Goal: Task Accomplishment & Management: Use online tool/utility

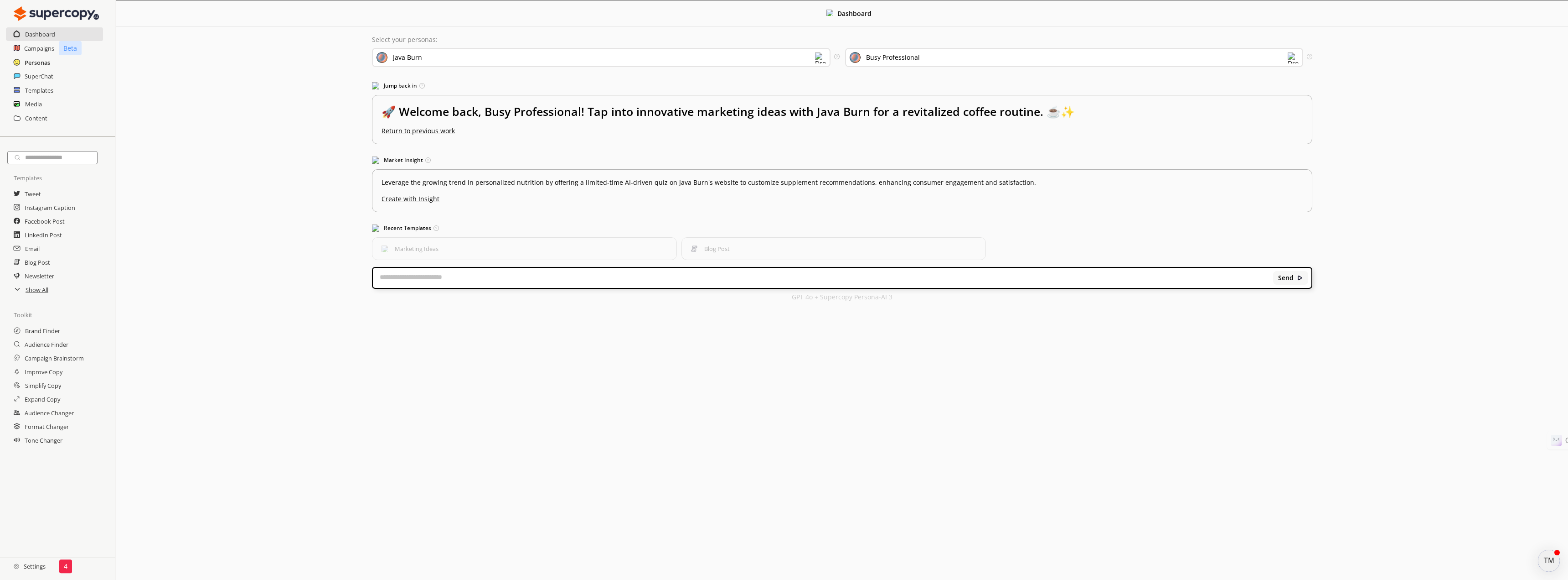
click at [39, 62] on h2 "Personas" at bounding box center [37, 62] width 26 height 14
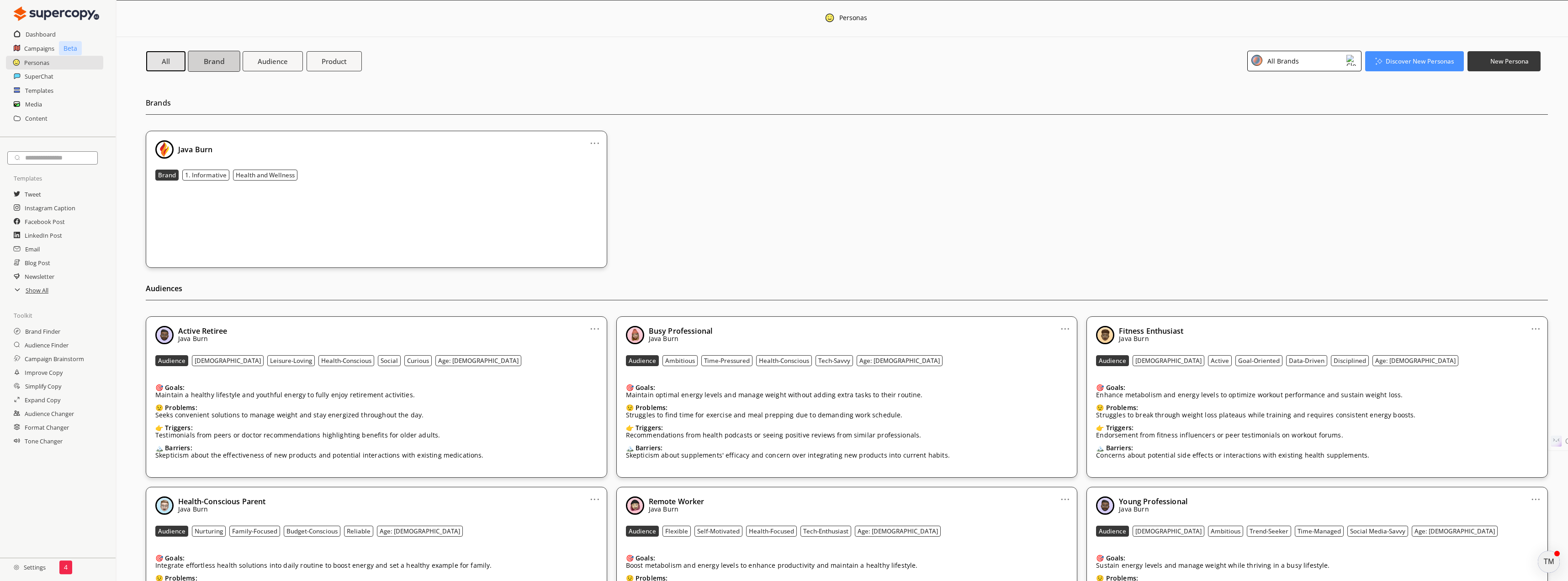
click at [219, 62] on b "Brand" at bounding box center [214, 61] width 21 height 10
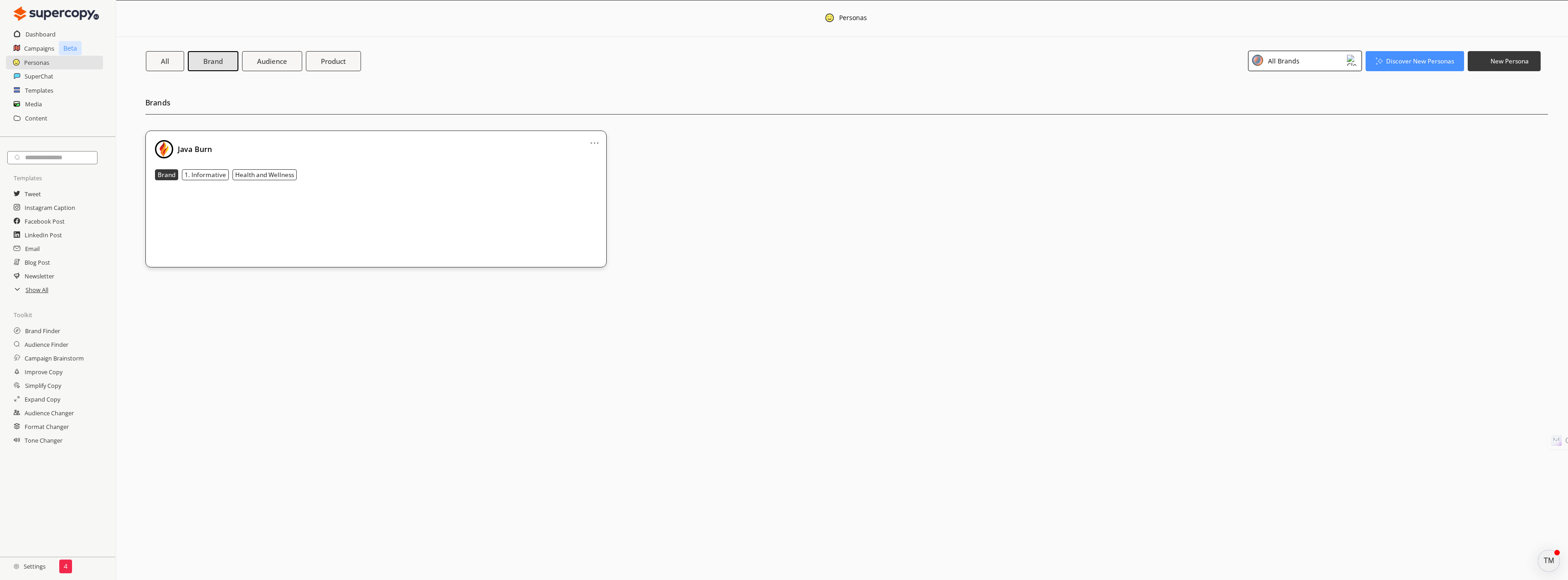
click at [1354, 65] on img at bounding box center [1352, 60] width 11 height 11
click at [30, 566] on h2 "Settings" at bounding box center [30, 566] width 59 height 18
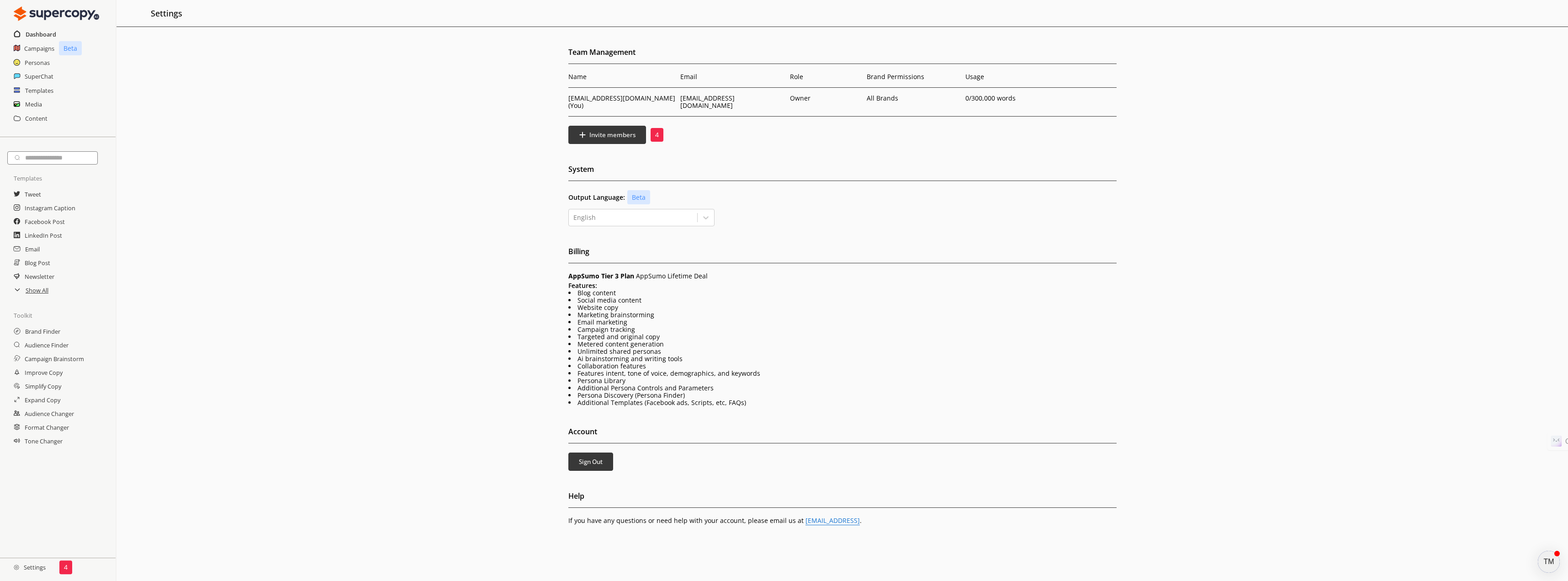
click at [42, 32] on h2 "Dashboard" at bounding box center [41, 34] width 30 height 14
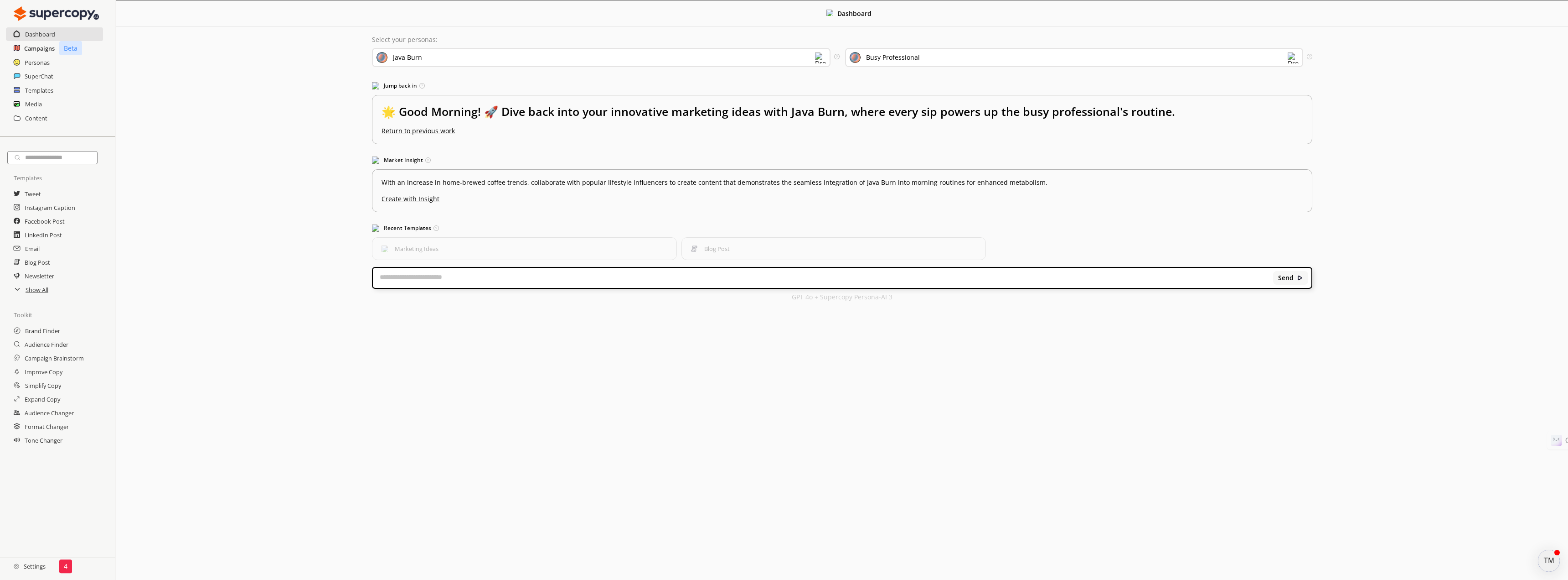
click at [43, 47] on h2 "Campaigns" at bounding box center [39, 48] width 30 height 14
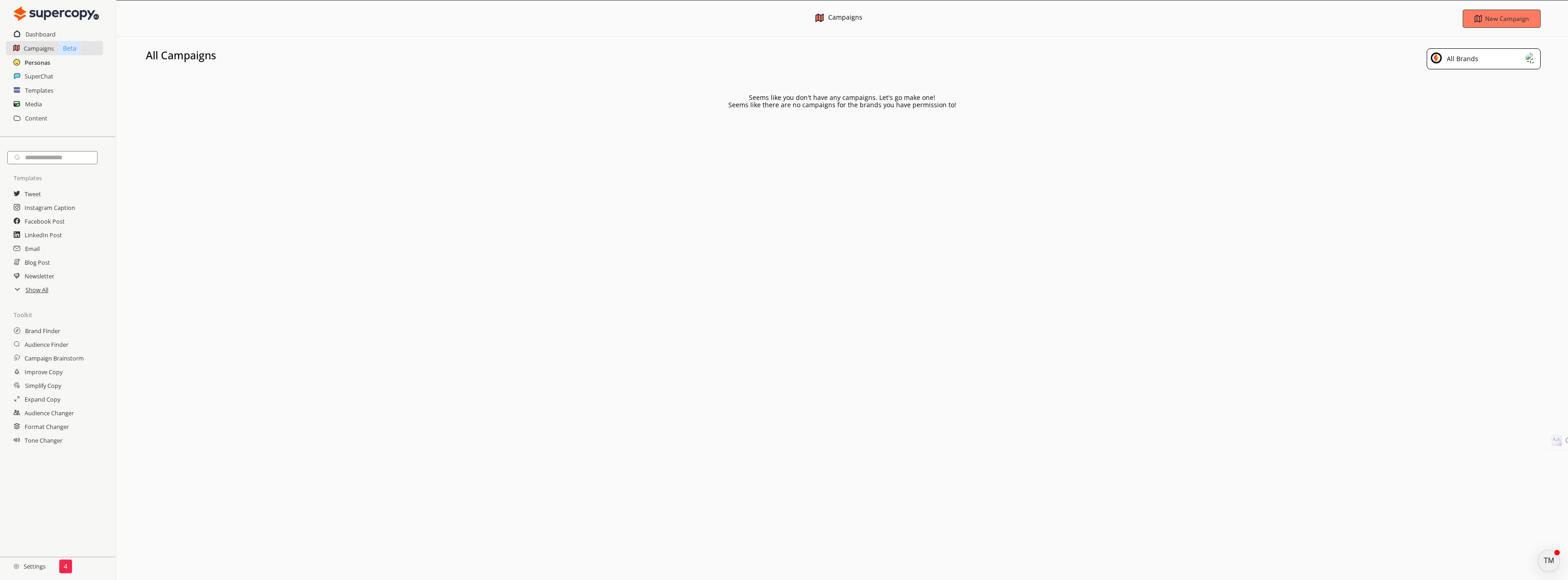
click at [33, 66] on h2 "Personas" at bounding box center [37, 62] width 26 height 14
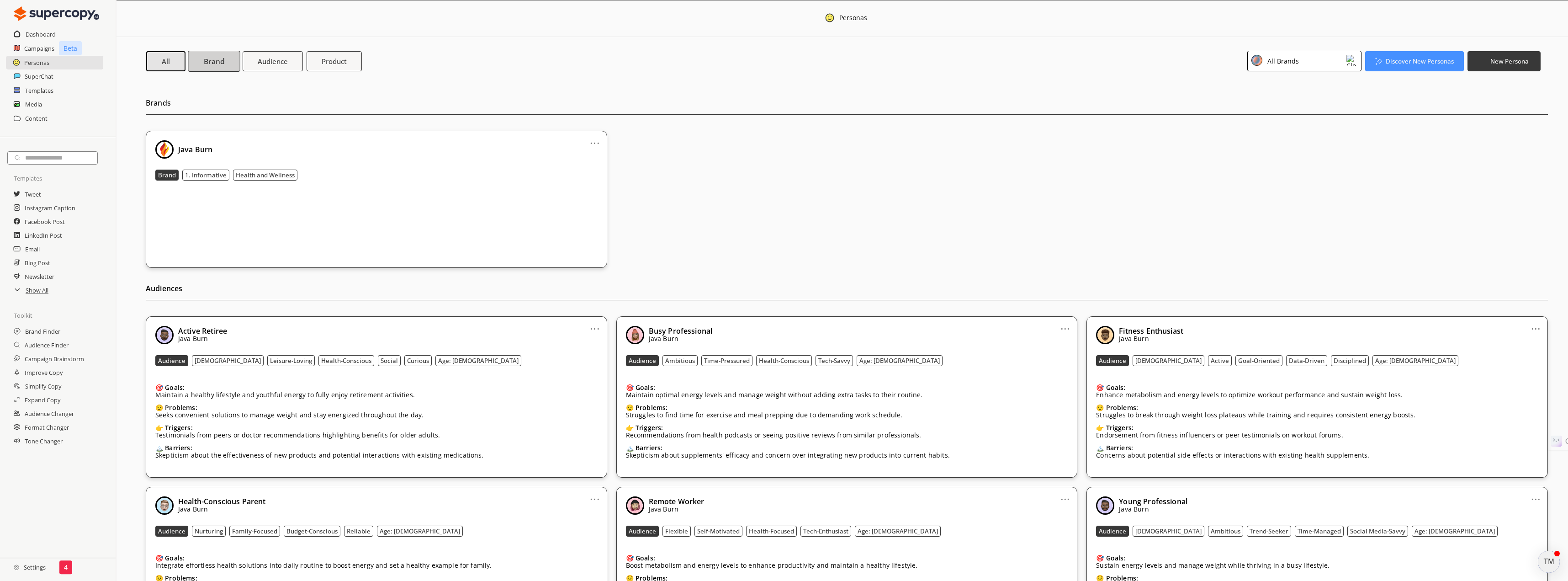
click at [206, 57] on b "Brand" at bounding box center [214, 61] width 21 height 10
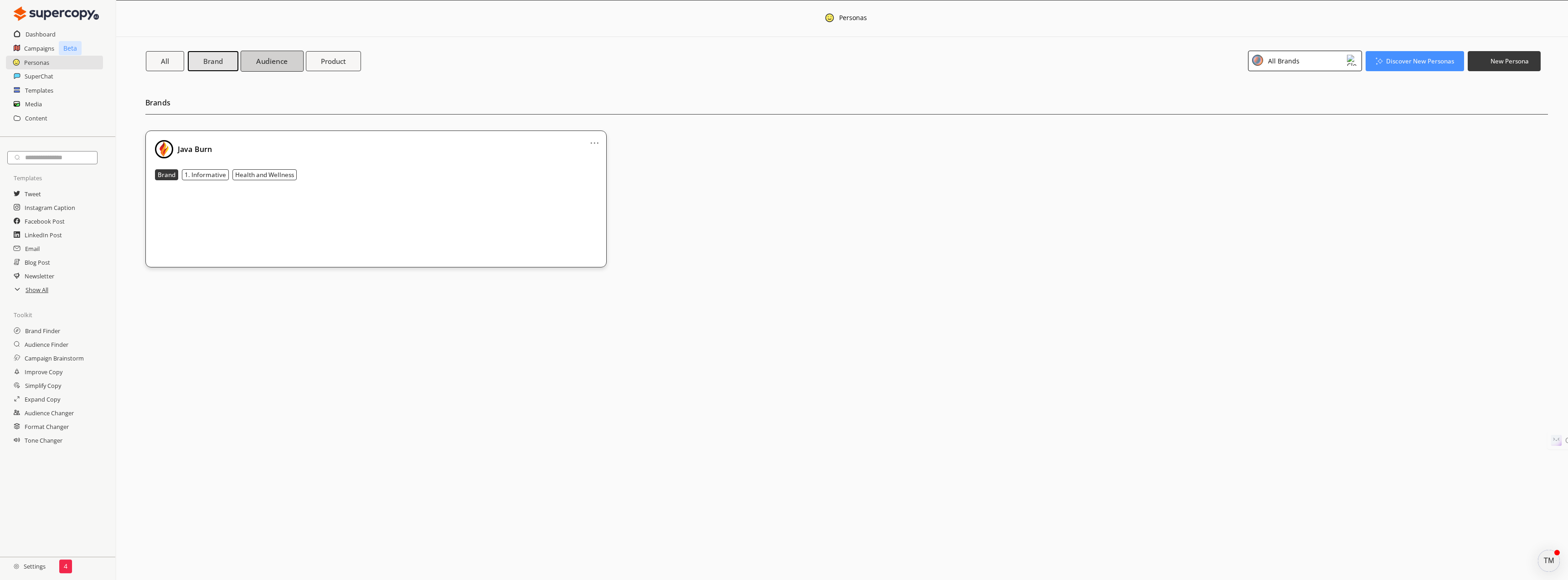
click at [269, 61] on b "Audience" at bounding box center [272, 61] width 32 height 10
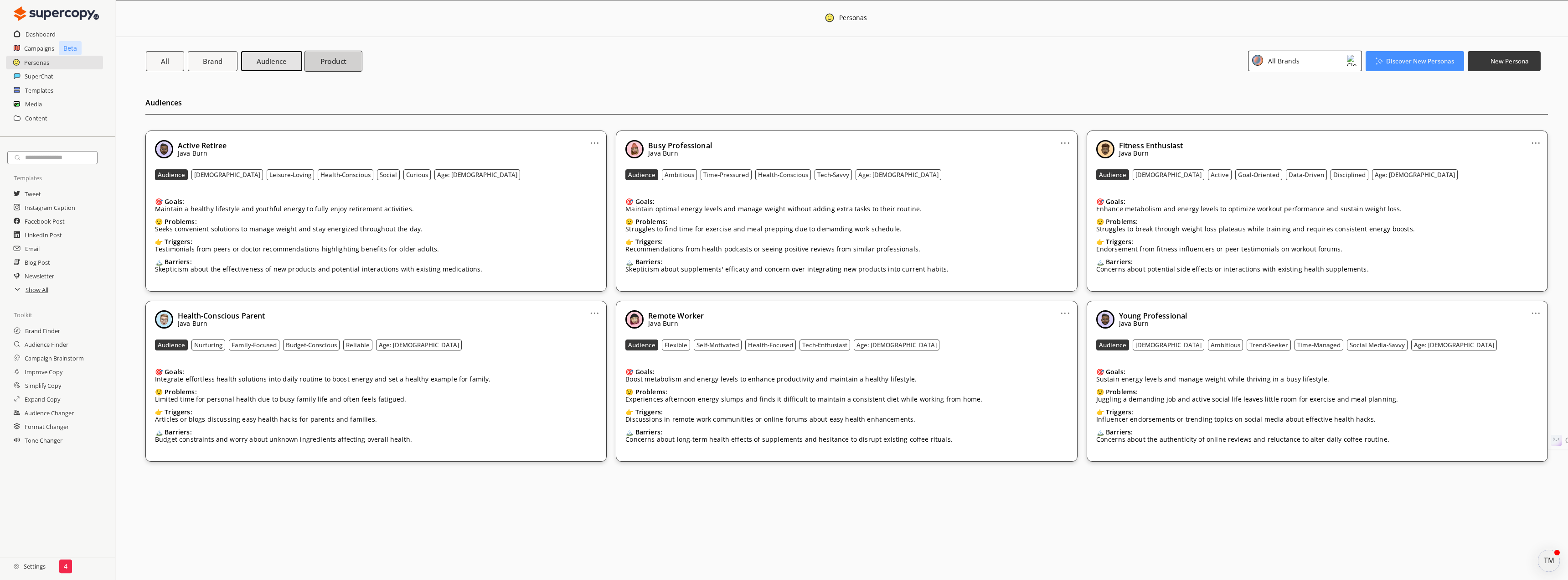
click at [330, 59] on b "Product" at bounding box center [334, 61] width 26 height 10
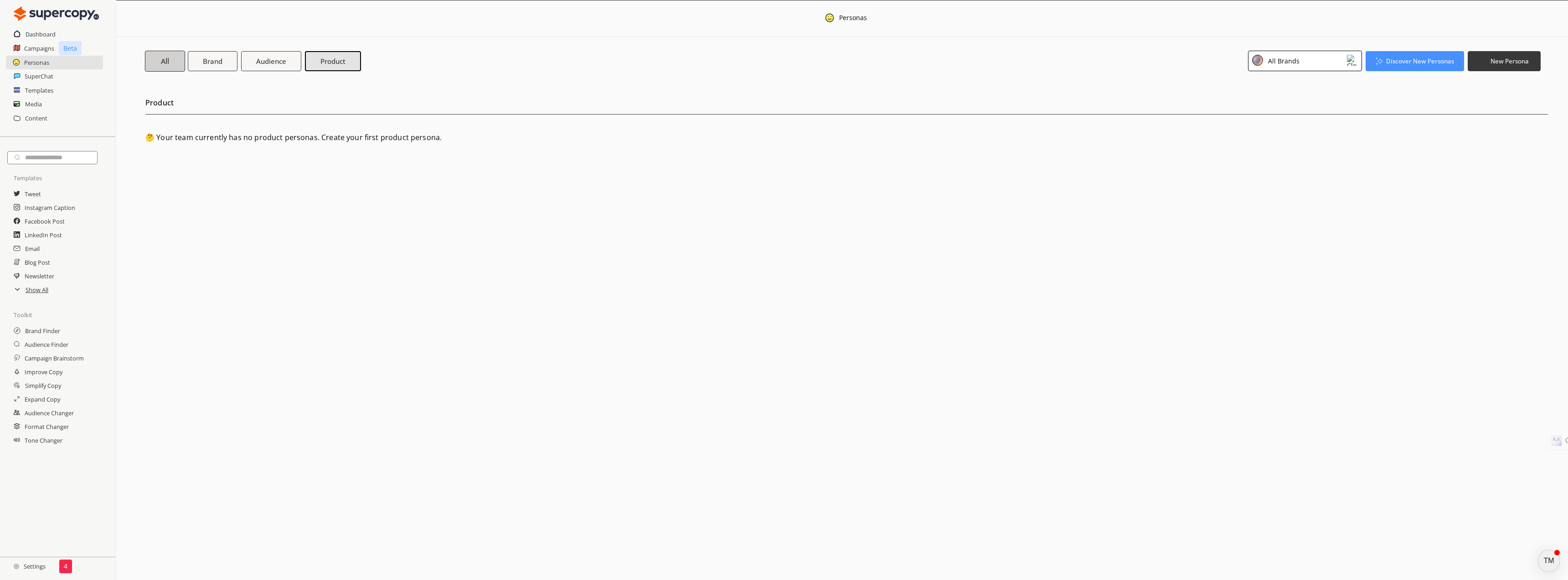
click at [160, 61] on button "All" at bounding box center [165, 61] width 40 height 21
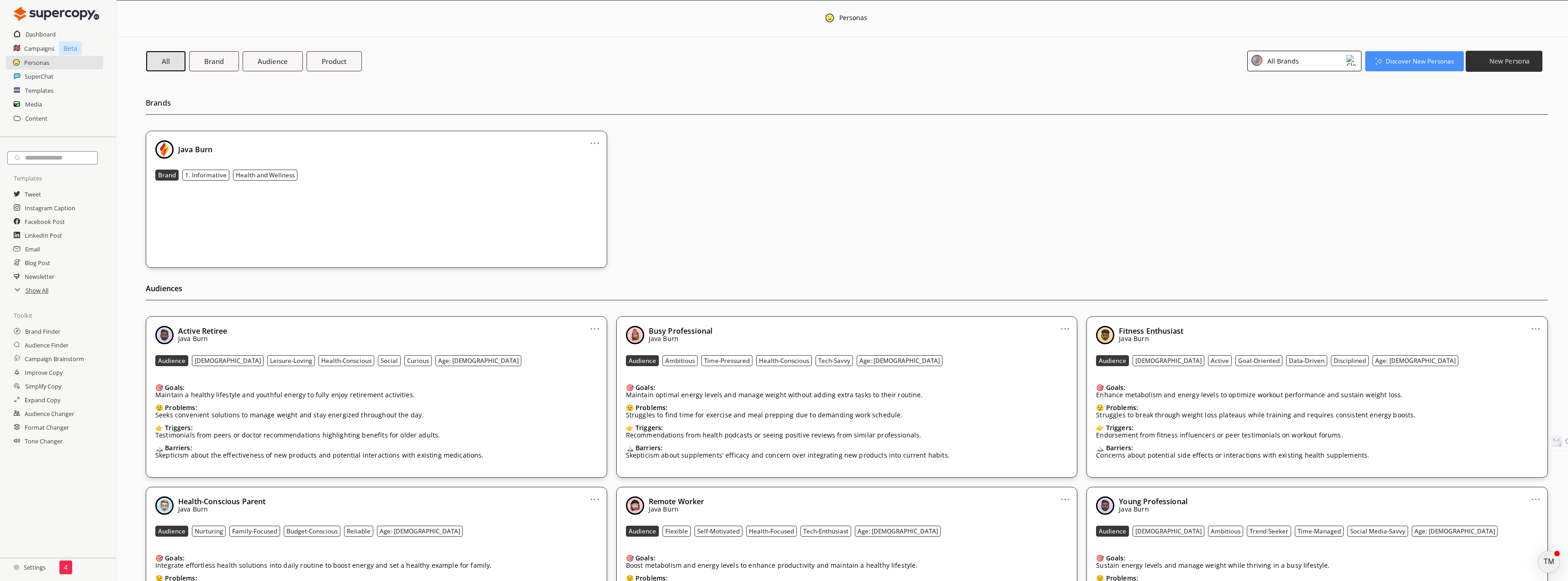
click at [1499, 63] on b "New Persona" at bounding box center [1509, 61] width 40 height 8
click at [1494, 81] on li "Brand Persona" at bounding box center [1504, 83] width 72 height 17
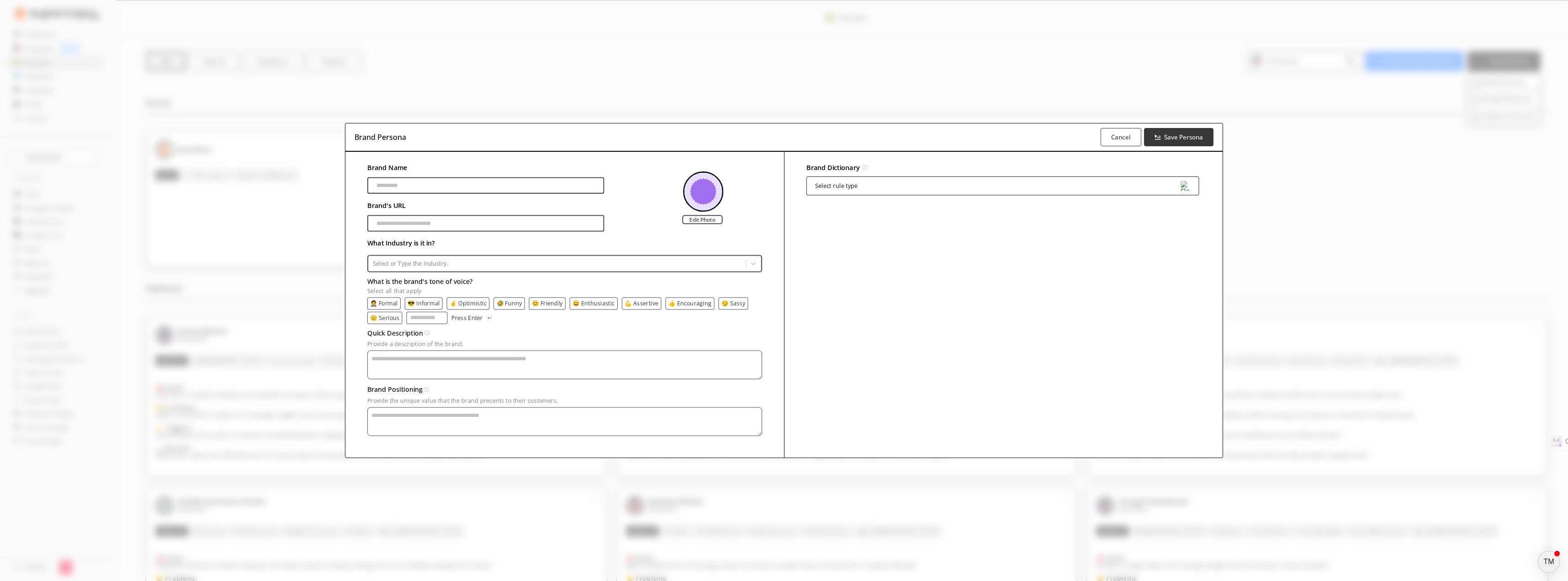
click at [1484, 193] on div "Brand Persona Cancel Save Persona Brand Name [PERSON_NAME]'s URL Edit Photo Wha…" at bounding box center [784, 290] width 1568 height 581
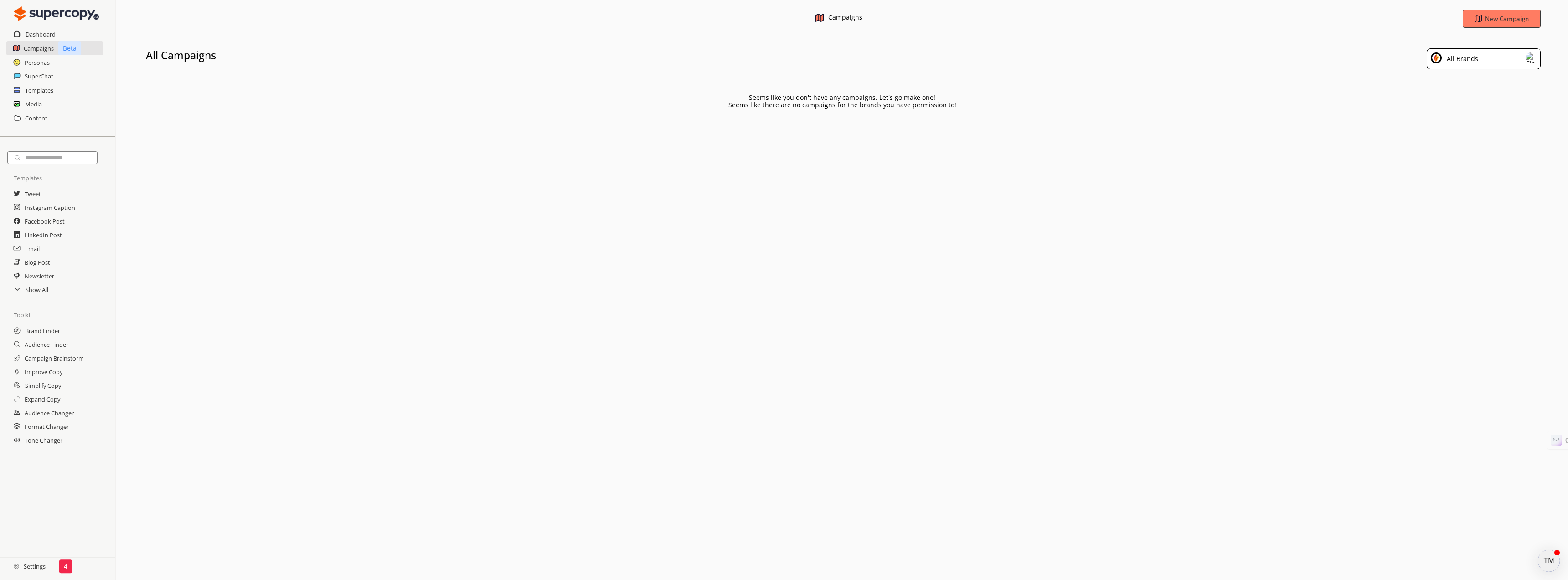
click at [1529, 60] on img at bounding box center [1531, 57] width 11 height 11
click at [1498, 18] on b "New Campaign" at bounding box center [1507, 18] width 46 height 8
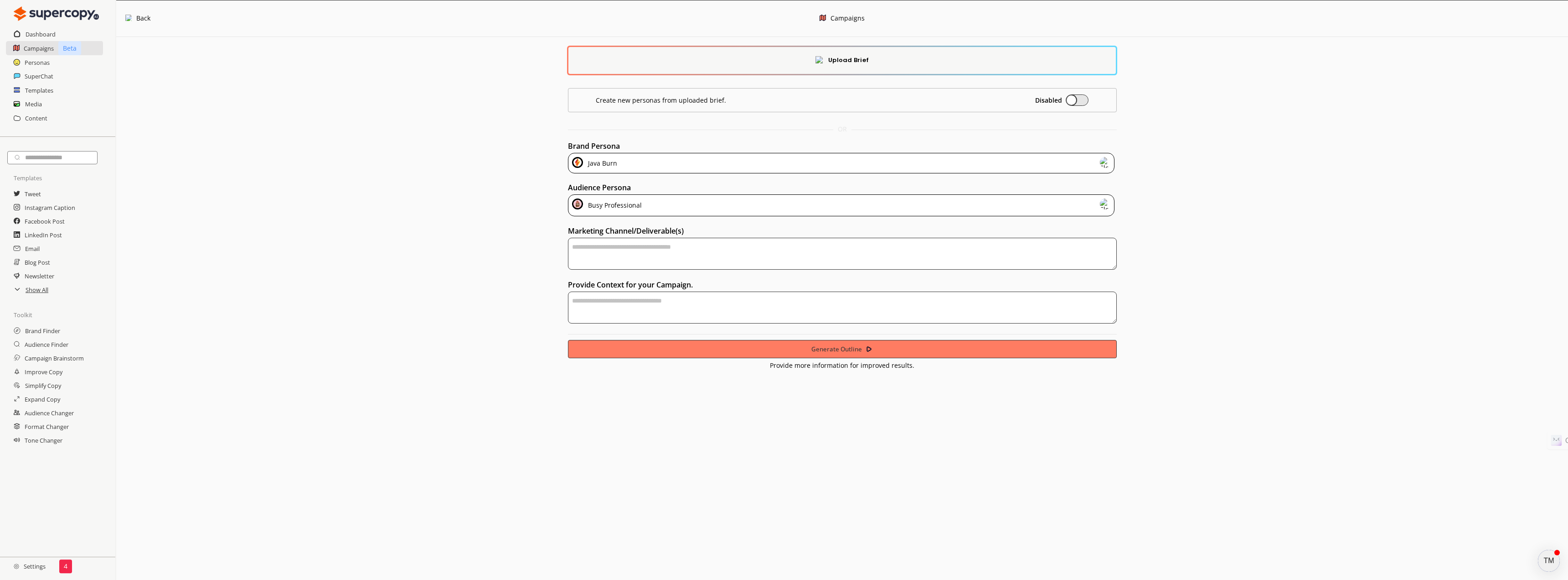
click at [1106, 162] on img at bounding box center [1105, 162] width 11 height 11
click at [32, 63] on h2 "Personas" at bounding box center [37, 62] width 26 height 14
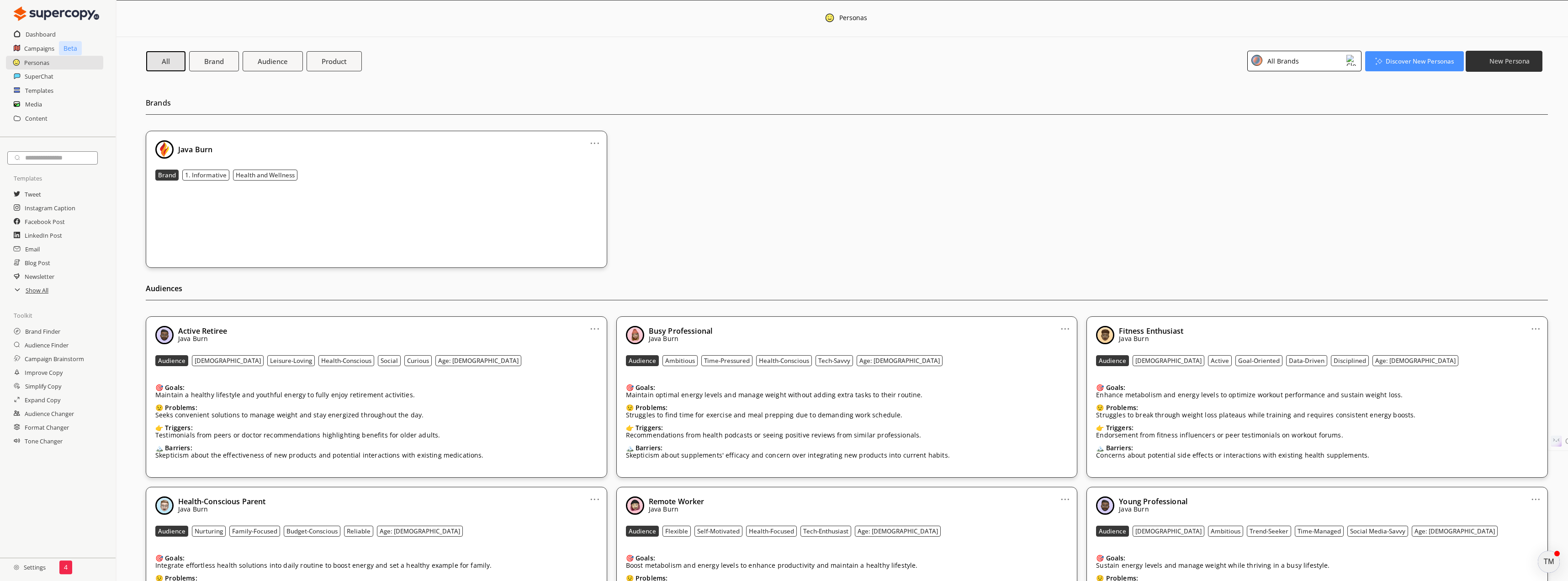
click at [1487, 63] on button "New Persona" at bounding box center [1503, 61] width 77 height 21
click at [34, 276] on h2 "Newsletter" at bounding box center [39, 276] width 30 height 14
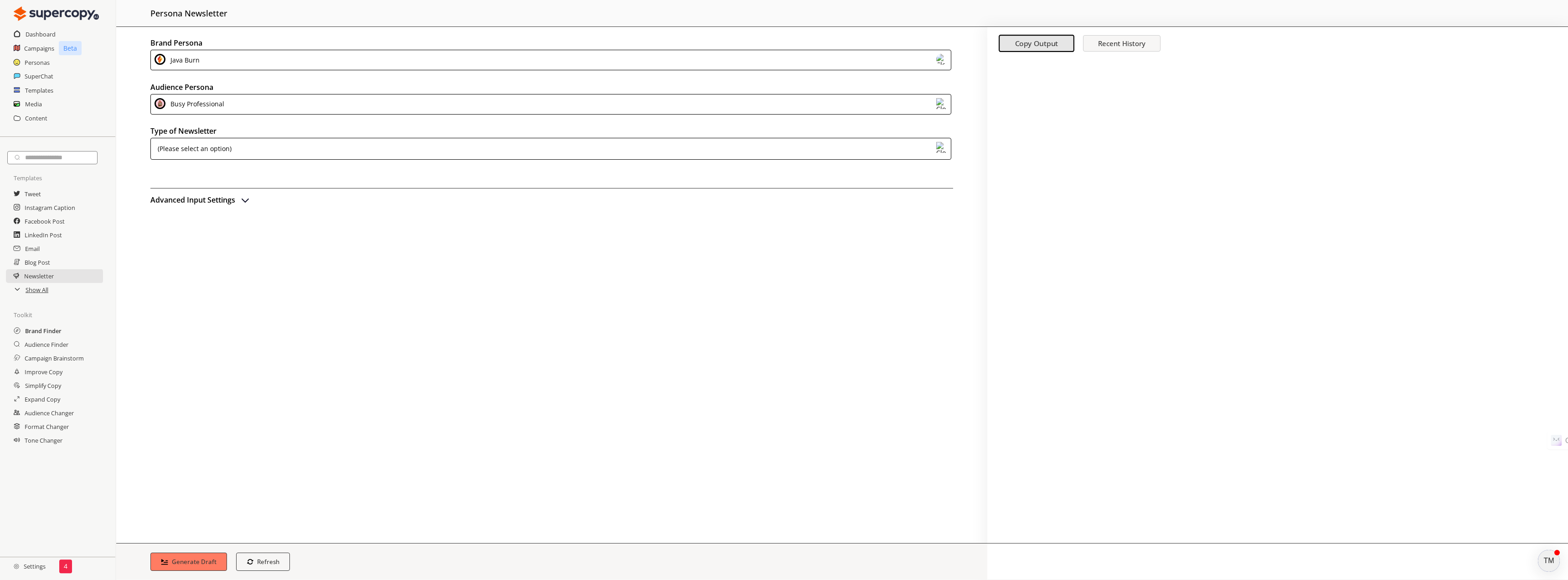
click at [37, 334] on h2 "Brand Finder" at bounding box center [43, 331] width 37 height 14
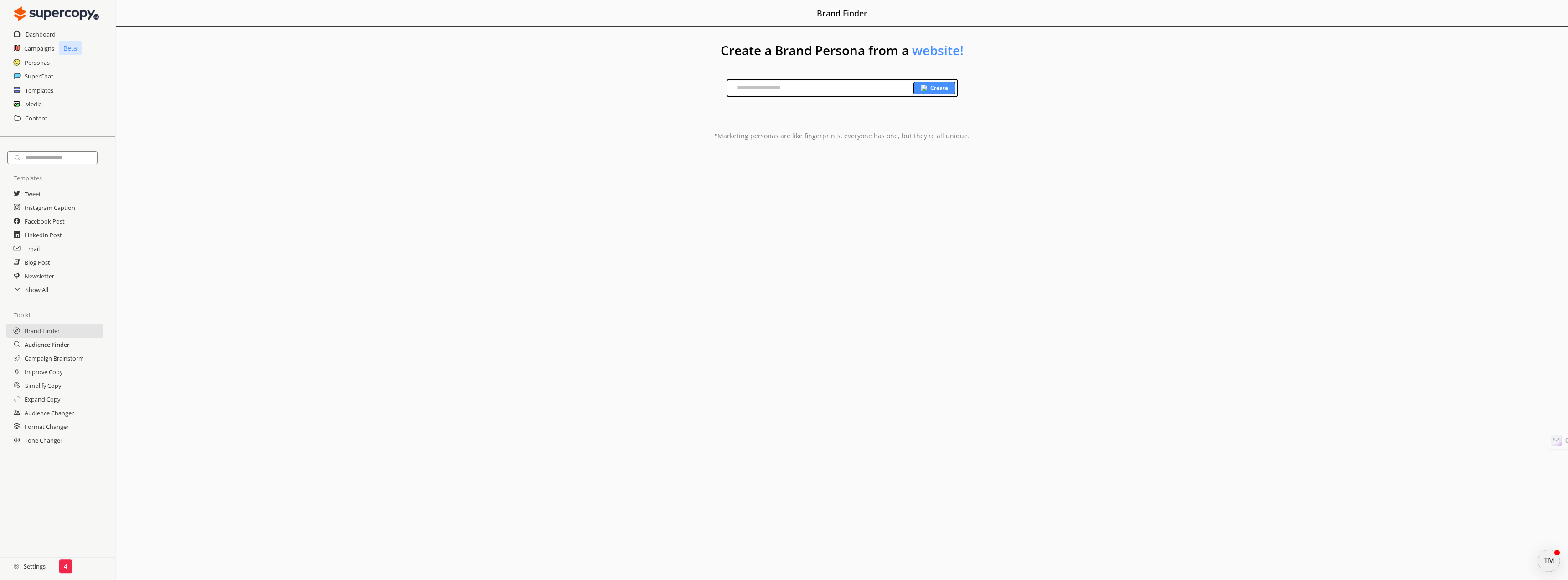
click at [41, 346] on h2 "Audience Finder" at bounding box center [47, 344] width 45 height 14
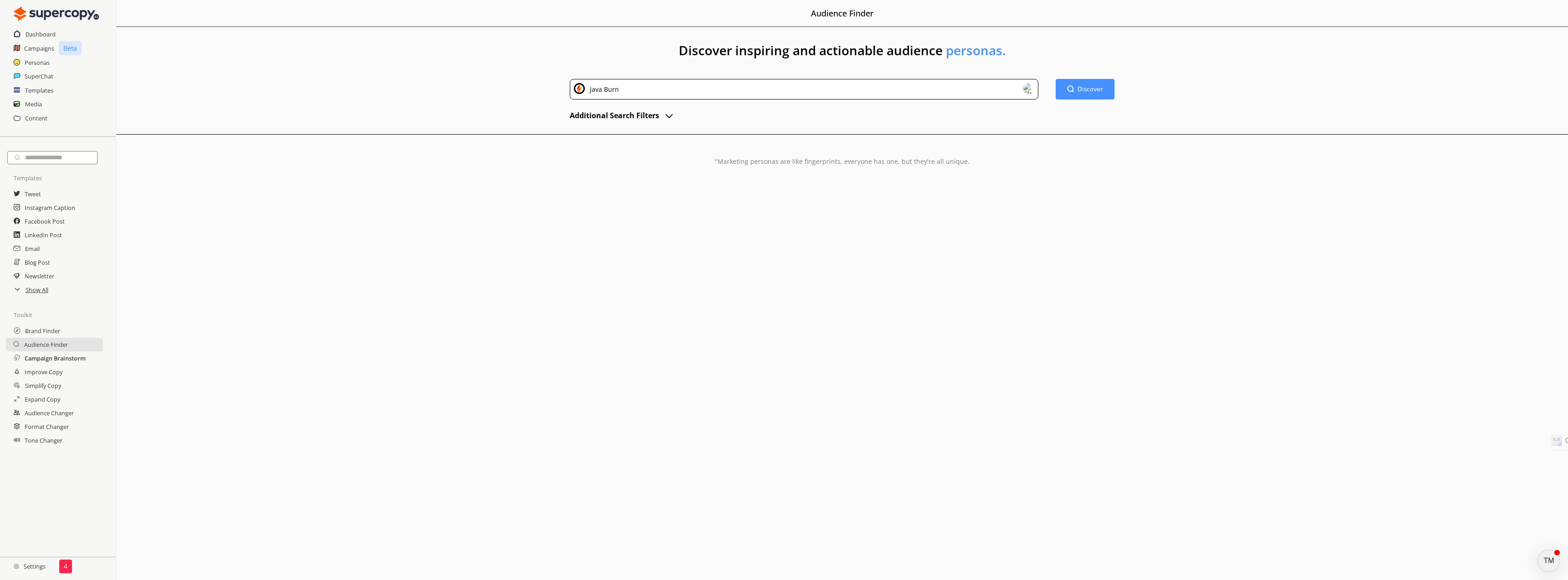
click at [39, 360] on h2 "Campaign Brainstorm" at bounding box center [55, 358] width 61 height 14
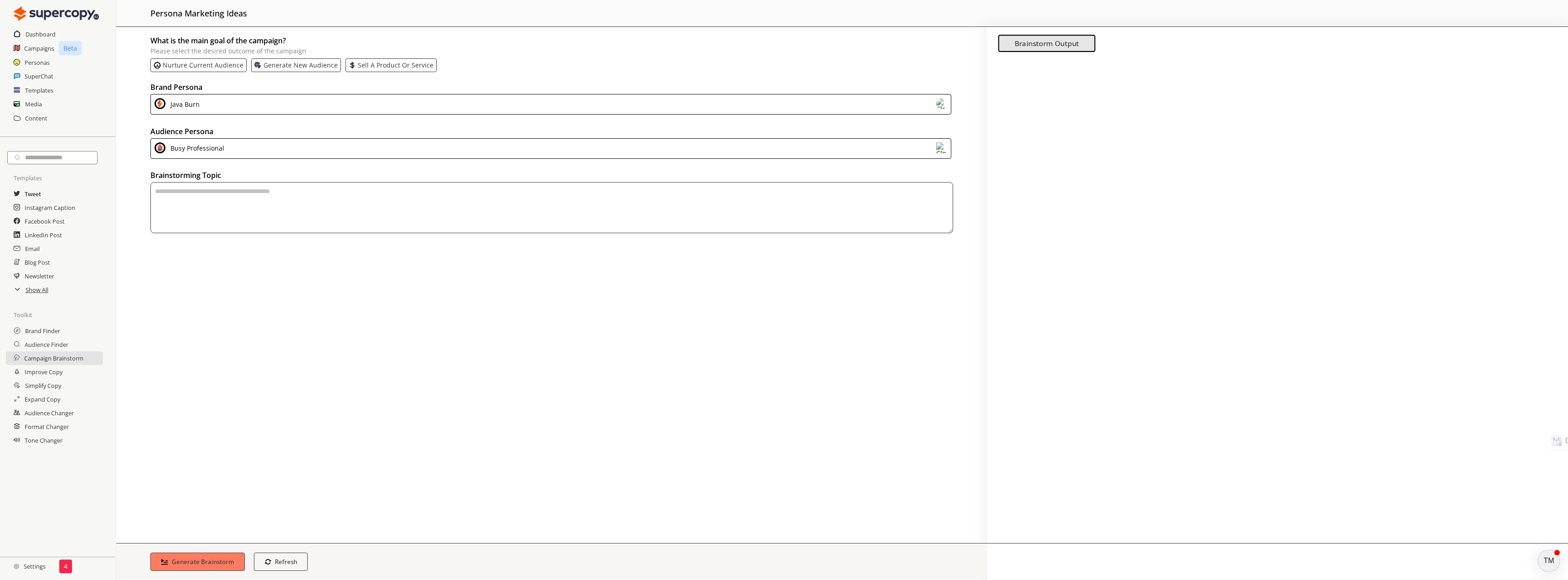
click at [35, 193] on h2 "Tweet" at bounding box center [32, 193] width 16 height 14
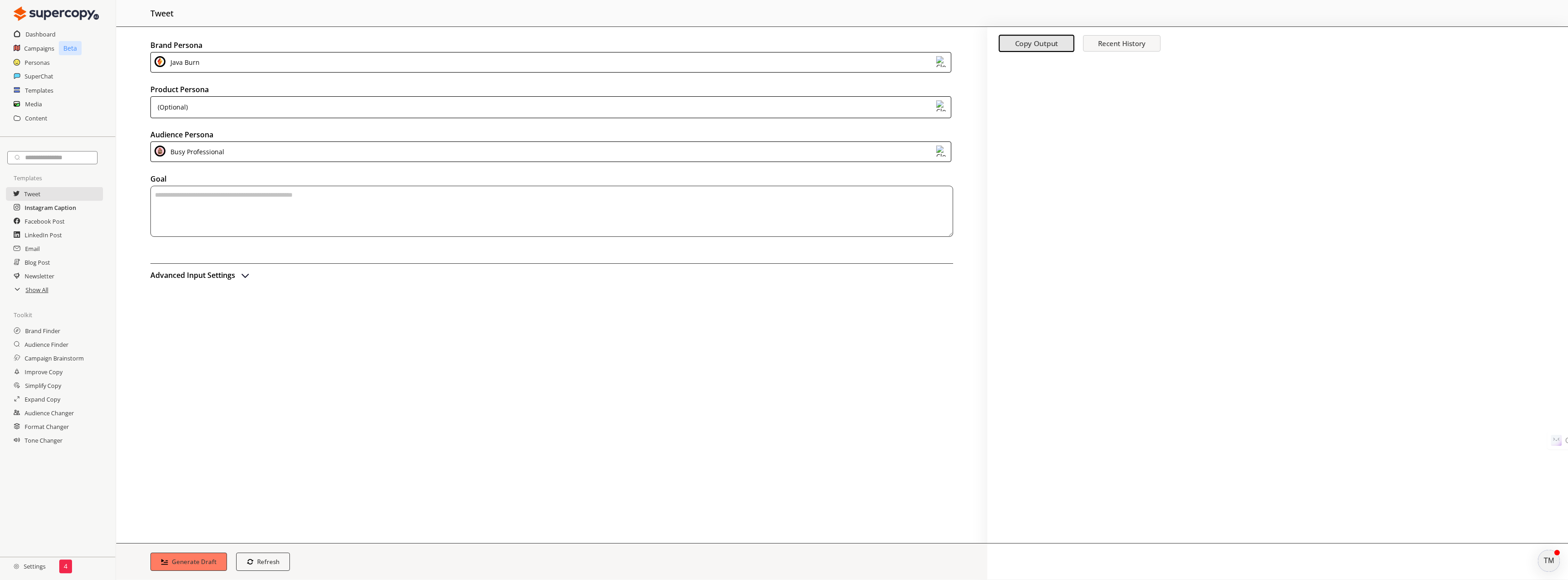
click at [36, 210] on h2 "Instagram Caption" at bounding box center [50, 208] width 52 height 14
click at [35, 223] on h2 "Facebook Post" at bounding box center [44, 221] width 40 height 14
click at [17, 291] on icon at bounding box center [17, 289] width 4 height 3
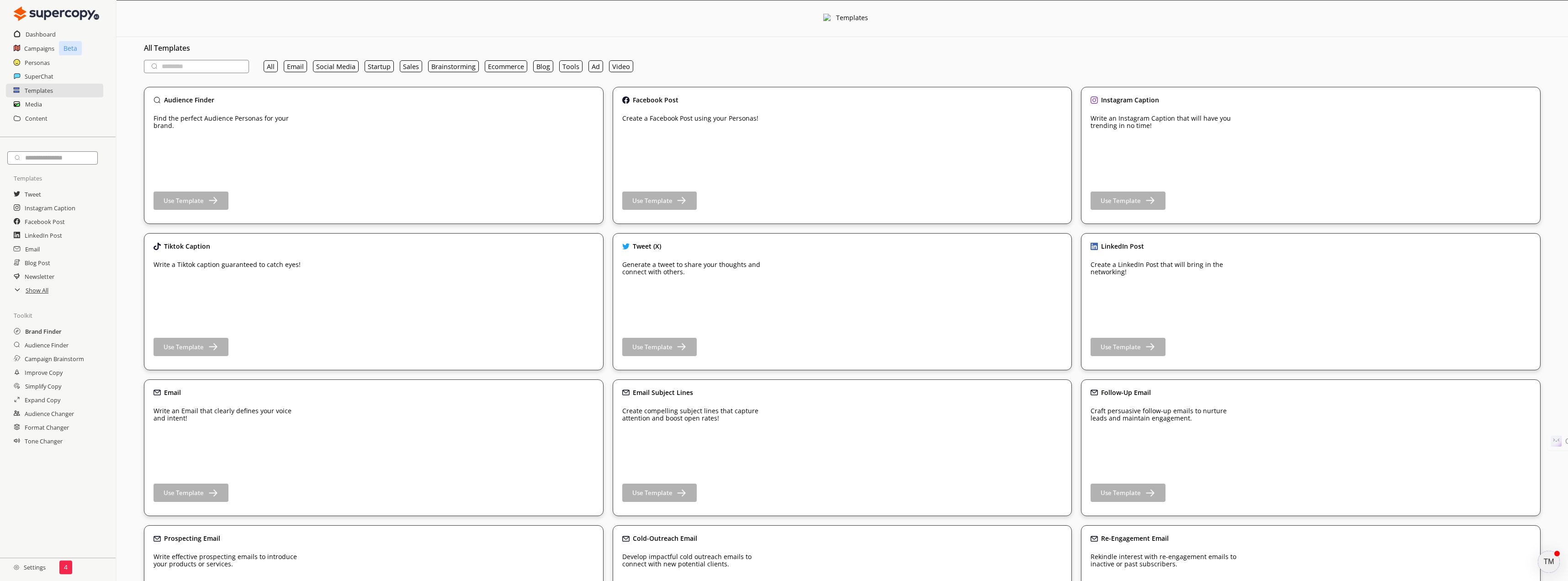
click at [35, 334] on h2 "Brand Finder" at bounding box center [43, 331] width 37 height 14
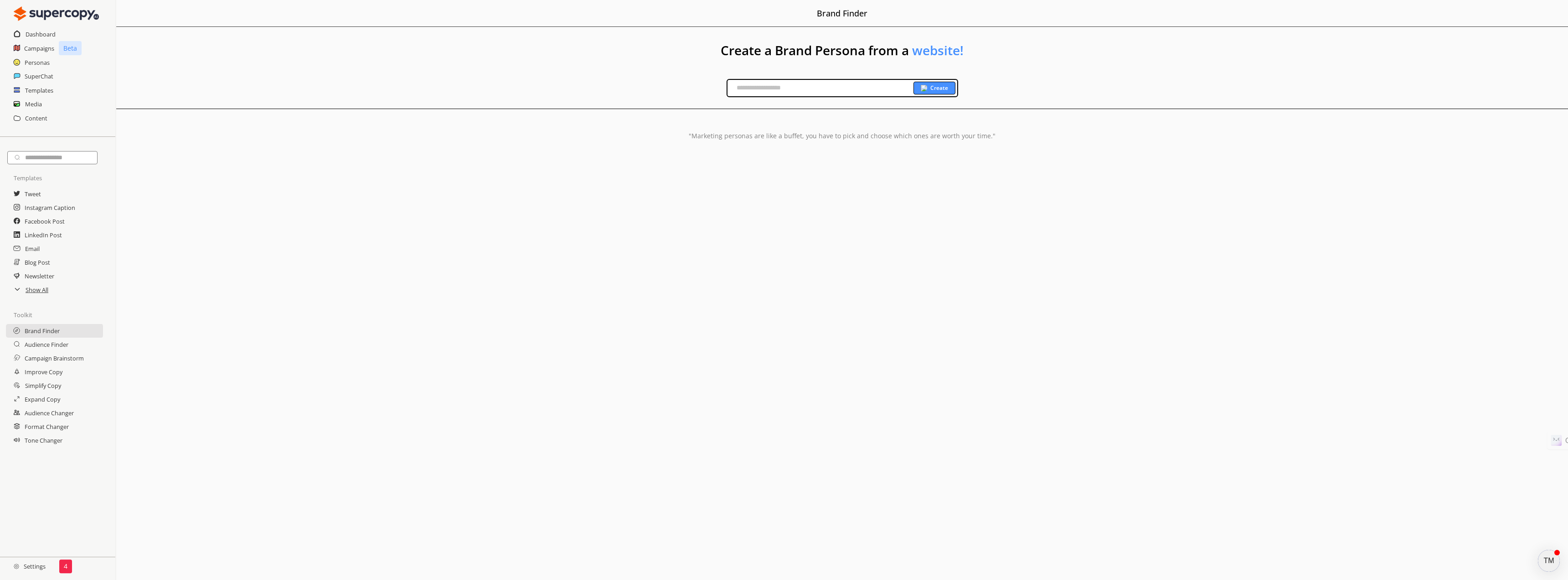
paste input "**********"
type input "**********"
click at [937, 87] on b "Create" at bounding box center [940, 88] width 18 height 7
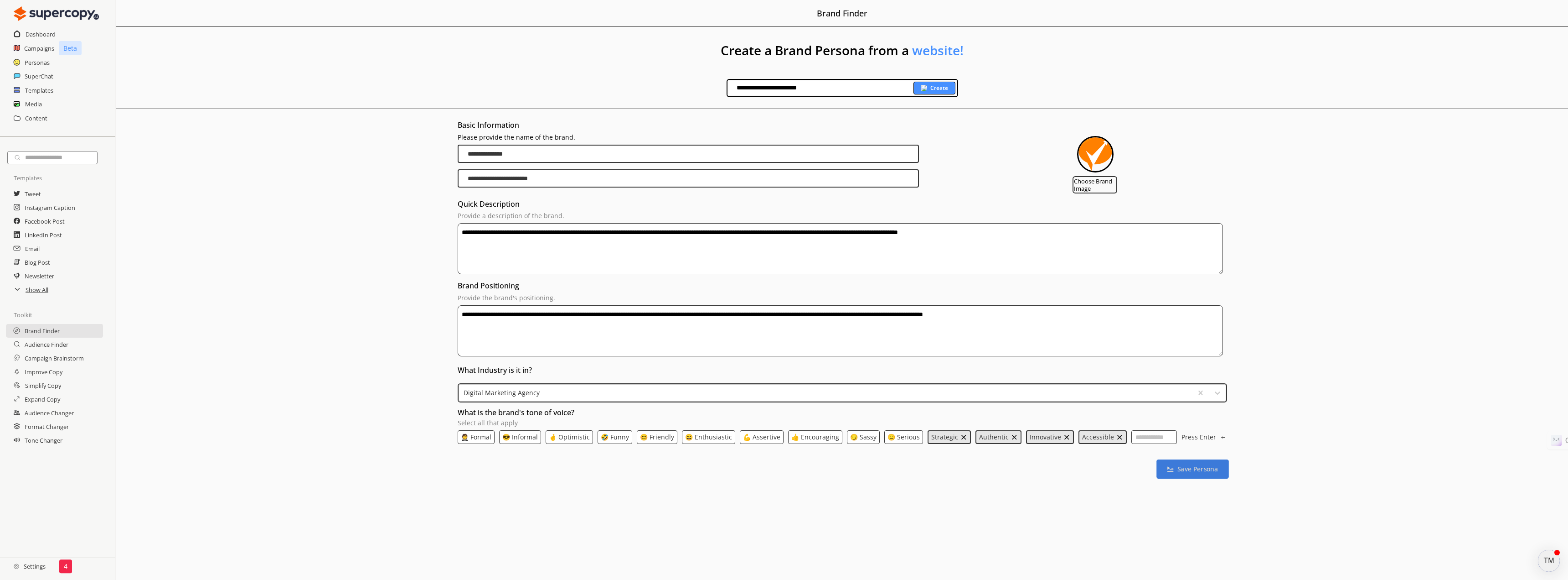
click at [1189, 470] on b "Save Persona" at bounding box center [1198, 469] width 41 height 8
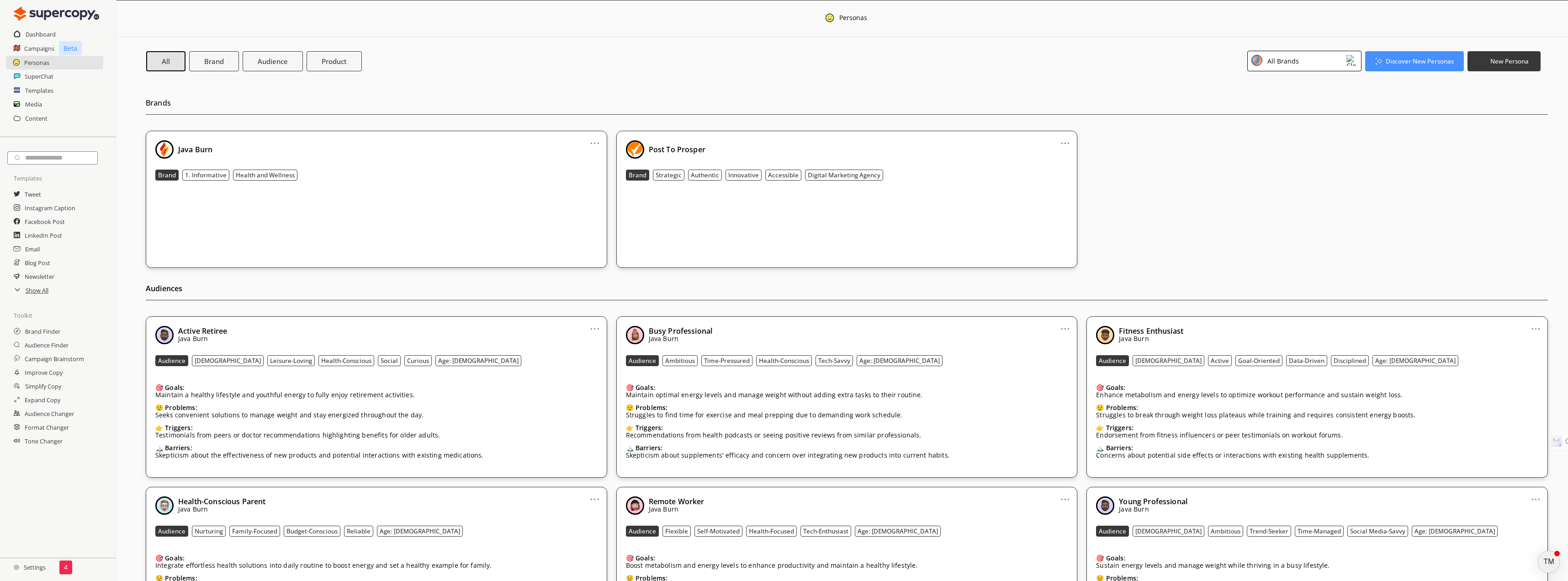
click at [1351, 59] on img at bounding box center [1351, 60] width 11 height 11
click at [1298, 121] on div "Post To Prosper" at bounding box center [1291, 121] width 48 height 7
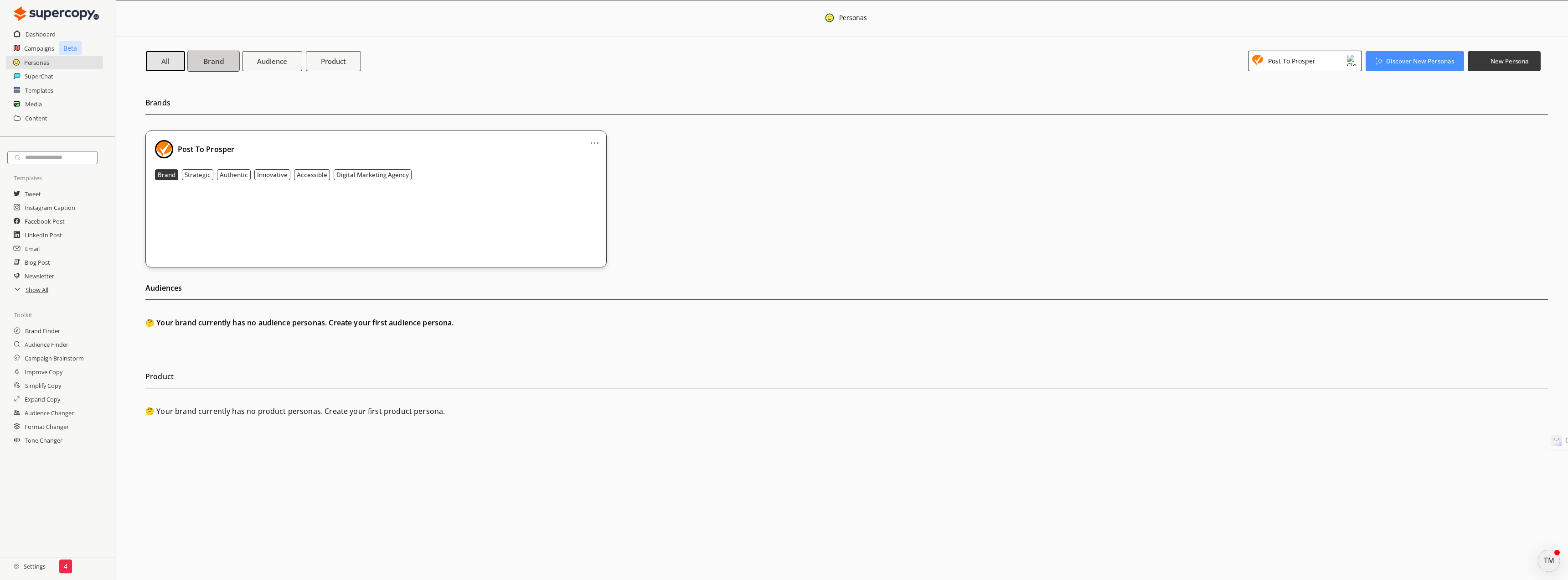
click at [216, 61] on b "Brand" at bounding box center [214, 61] width 21 height 10
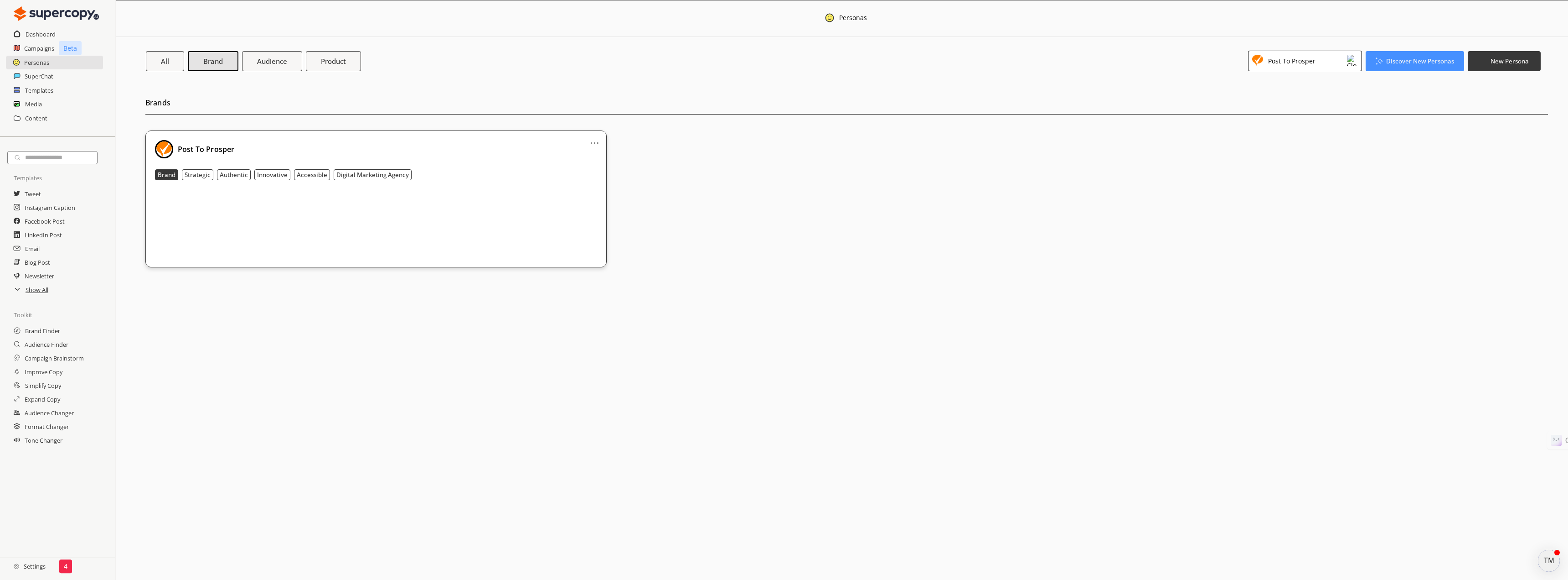
click at [592, 142] on link "..." at bounding box center [594, 139] width 10 height 7
click at [591, 142] on link "..." at bounding box center [594, 139] width 10 height 7
click at [427, 135] on div "... Post To Prosper Brand Strategic Authentic Innovative Accessible Digital Mar…" at bounding box center [376, 198] width 461 height 137
click at [276, 63] on b "Audience" at bounding box center [272, 61] width 32 height 10
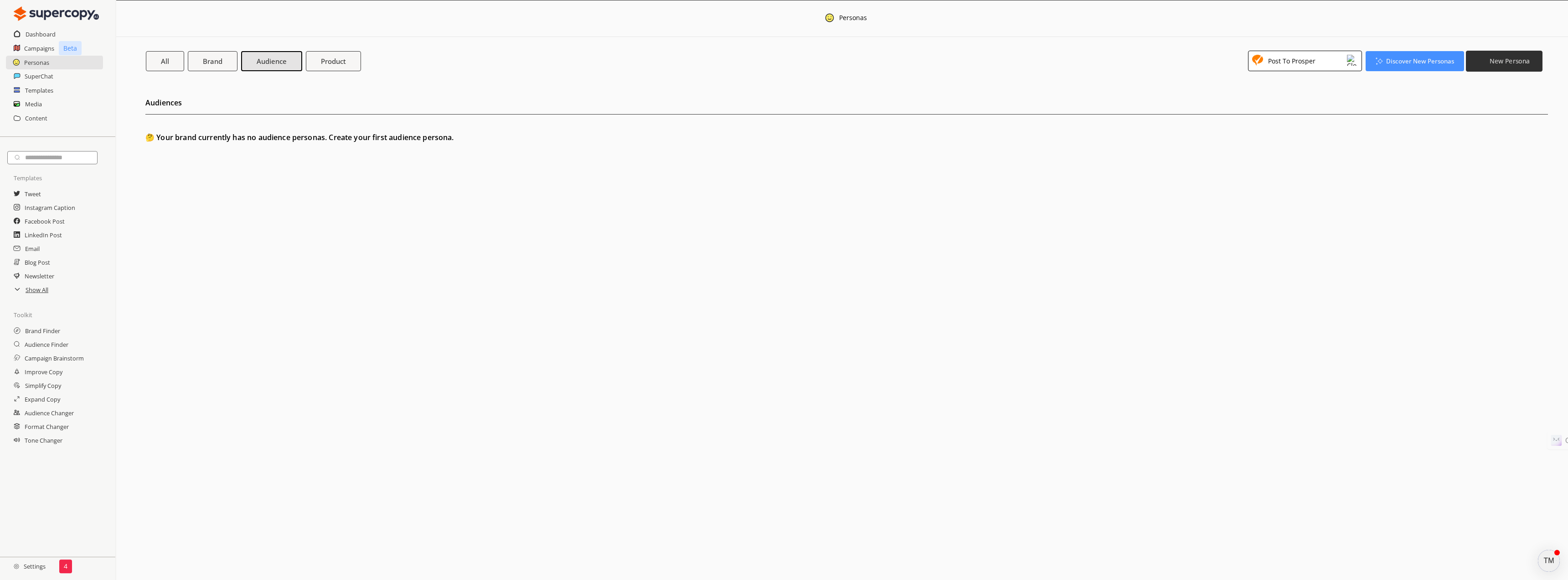
click at [1497, 59] on b "New Persona" at bounding box center [1510, 61] width 40 height 8
click at [1487, 117] on li "Audience Persona" at bounding box center [1504, 115] width 72 height 16
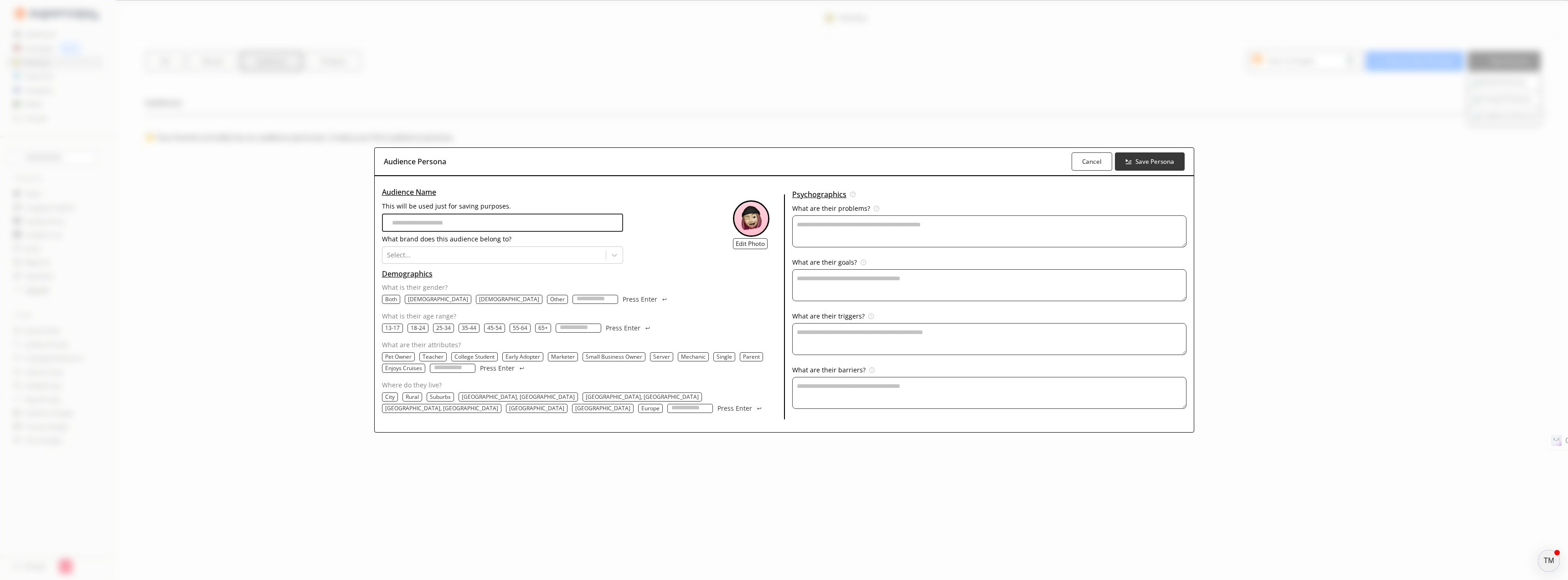
click at [624, 219] on input "This will be used just for saving purposes." at bounding box center [502, 222] width 241 height 18
click at [1384, 166] on div "Audience Persona Cancel Save Persona Audience Name This will be used just for s…" at bounding box center [784, 290] width 1568 height 580
click at [1071, 157] on button "Cancel" at bounding box center [1092, 162] width 43 height 19
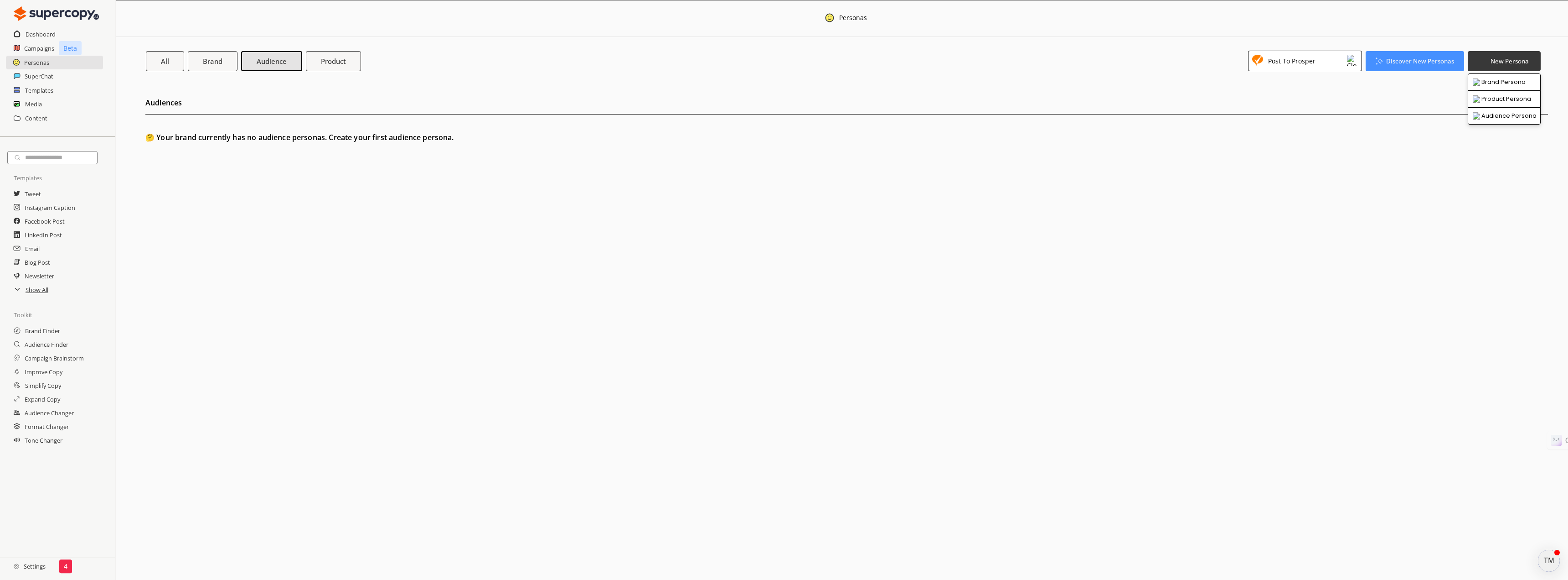
click at [1387, 110] on h2 "Audiences" at bounding box center [847, 105] width 1403 height 19
click at [1394, 63] on b "Discover New Personas" at bounding box center [1421, 61] width 71 height 8
click at [1413, 84] on li "Brand Finder" at bounding box center [1415, 82] width 98 height 17
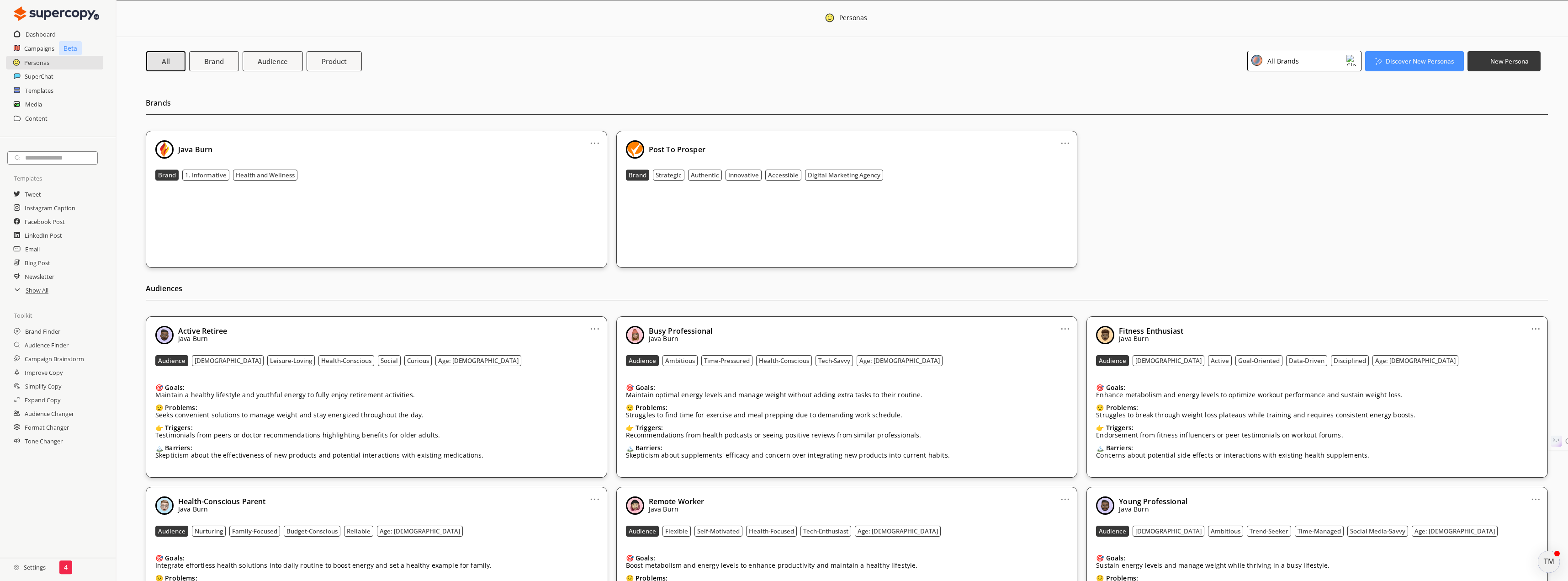
click at [1338, 63] on div "All Brands" at bounding box center [1304, 61] width 114 height 21
click at [1330, 120] on div "Post To Prosper" at bounding box center [1296, 121] width 85 height 11
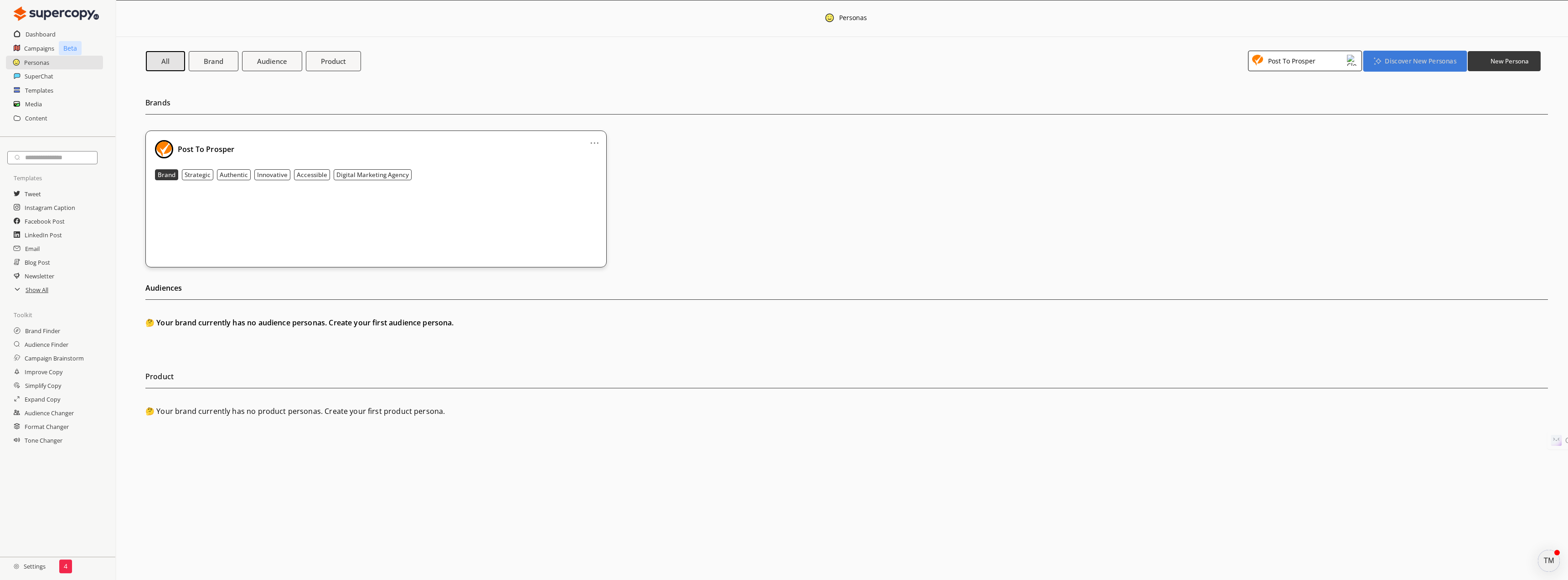
click at [1411, 63] on b "Discover New Personas" at bounding box center [1421, 61] width 71 height 8
click at [1413, 100] on li "Audience Finder" at bounding box center [1415, 99] width 98 height 16
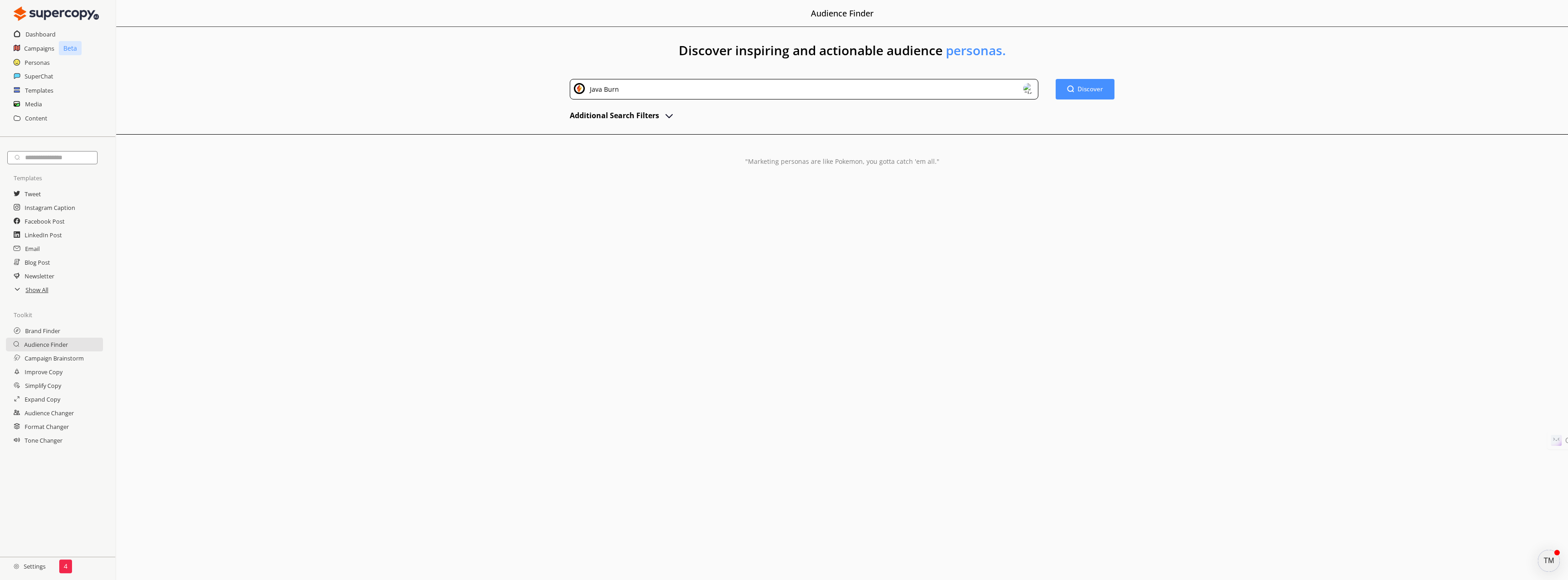
click at [1027, 89] on img at bounding box center [1028, 88] width 11 height 11
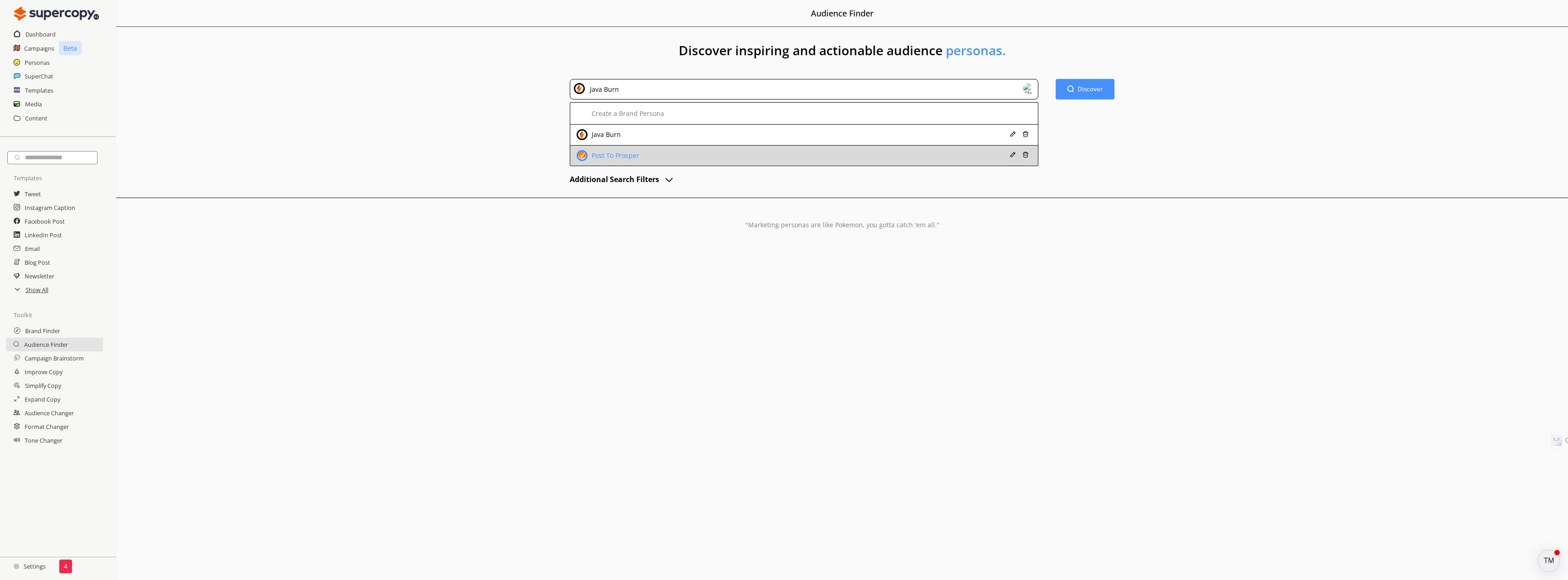
click at [863, 160] on div "Post To Prosper" at bounding box center [761, 155] width 369 height 11
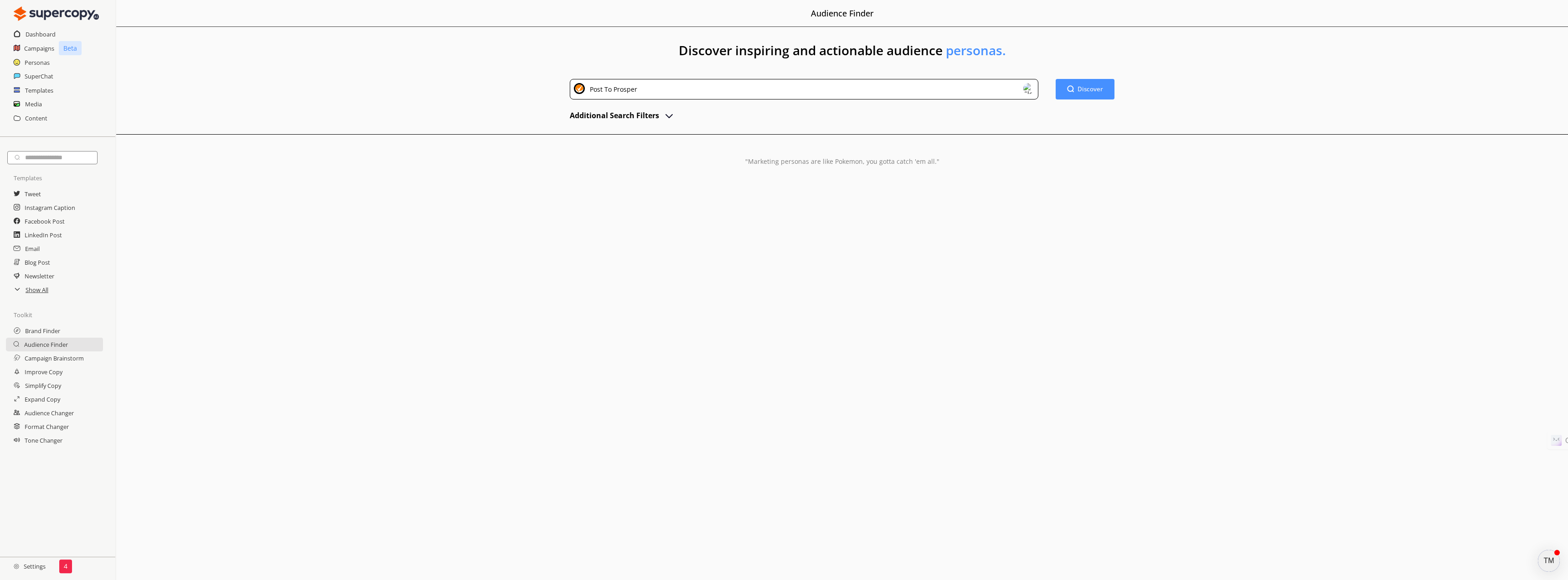
click at [670, 116] on img "advanced-inputs" at bounding box center [669, 115] width 11 height 11
click at [669, 117] on img "advanced-inputs" at bounding box center [669, 115] width 11 height 11
click at [1088, 89] on b "Discover" at bounding box center [1091, 89] width 27 height 8
